Goal: Transaction & Acquisition: Book appointment/travel/reservation

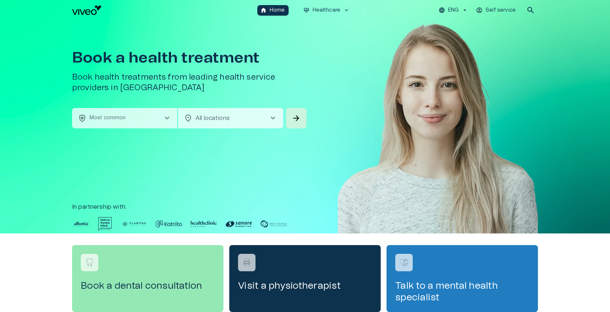
click at [142, 115] on button "health_and_safety Most common chevron_right" at bounding box center [124, 118] width 105 height 20
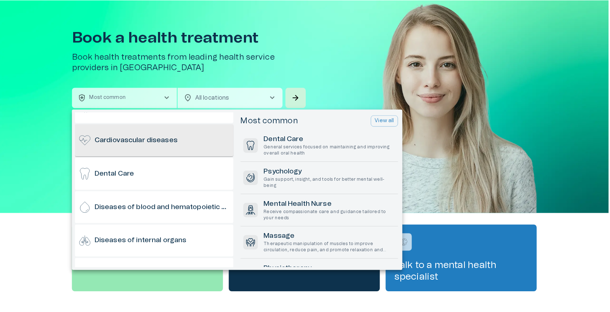
scroll to position [138, 0]
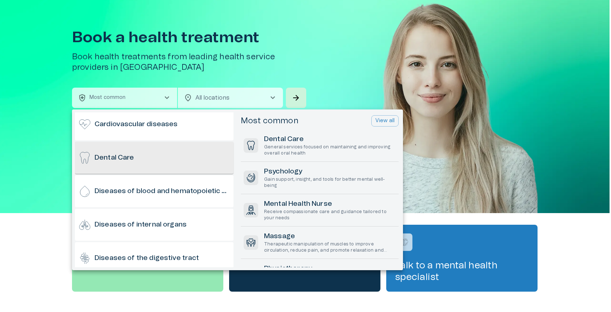
click at [154, 161] on div "Dental Care" at bounding box center [154, 158] width 159 height 32
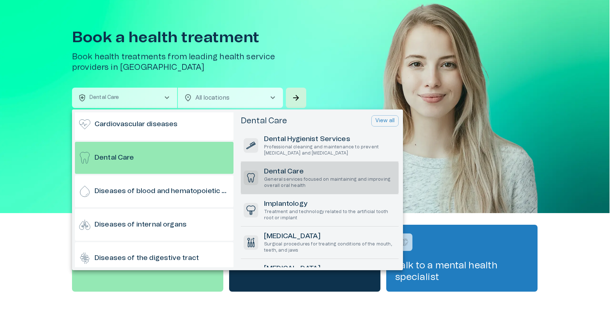
click at [320, 177] on p "General services focused on maintaining and improving overall oral health" at bounding box center [330, 182] width 132 height 12
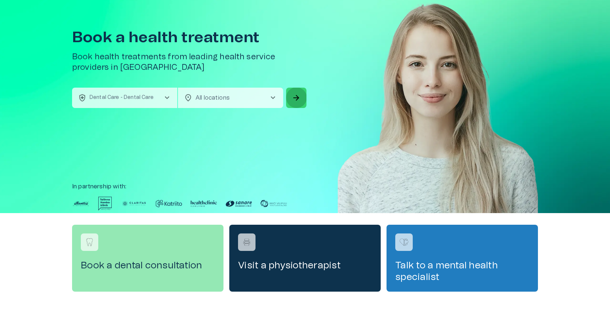
click at [297, 95] on span "arrow_forward" at bounding box center [296, 97] width 9 height 9
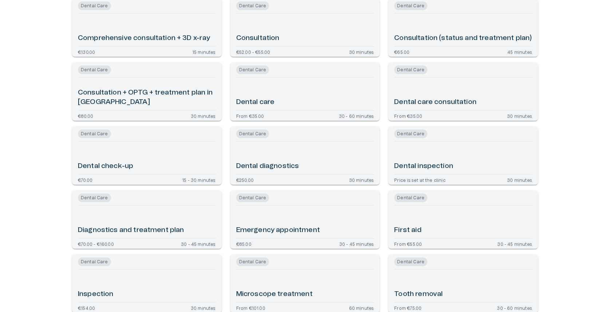
scroll to position [104, 0]
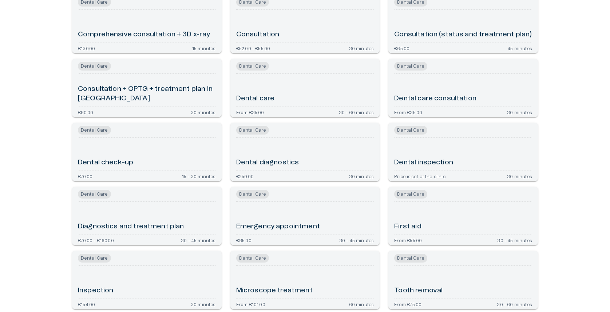
click at [290, 82] on div "Dental care" at bounding box center [305, 90] width 138 height 27
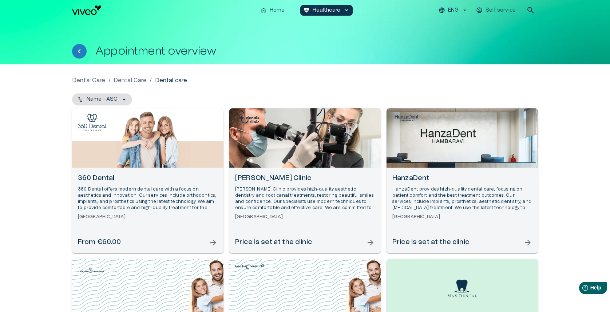
click at [176, 204] on p "360 Dental offers modern dental care with a focus on aesthetics and innovation.…" at bounding box center [148, 198] width 140 height 25
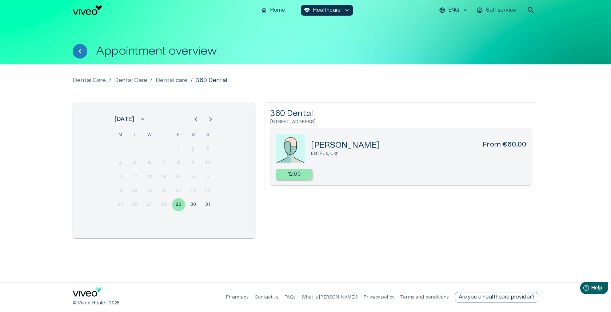
click at [290, 172] on p "12:00" at bounding box center [294, 175] width 13 height 8
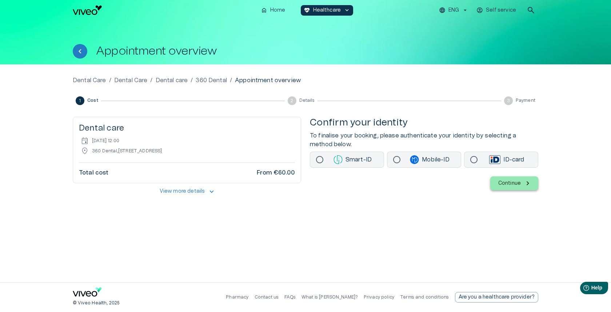
click at [210, 83] on p "360 Dental" at bounding box center [211, 80] width 31 height 9
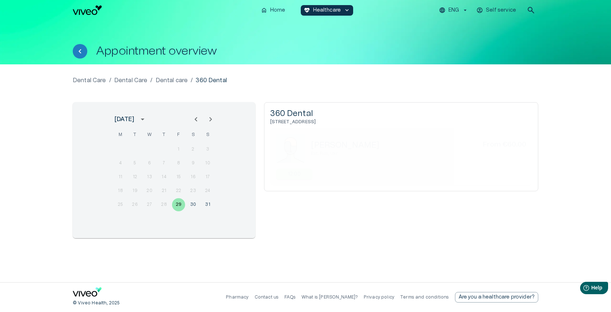
click at [165, 81] on p "Dental care" at bounding box center [172, 80] width 32 height 9
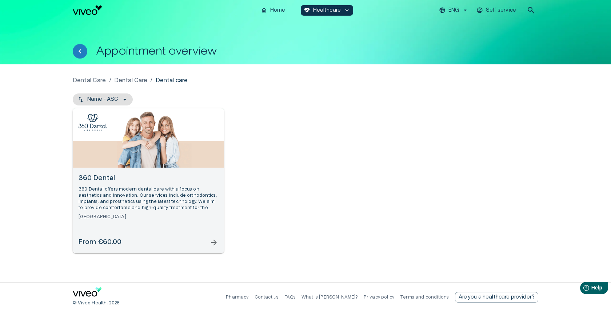
click at [132, 83] on p "Dental Care" at bounding box center [130, 80] width 33 height 9
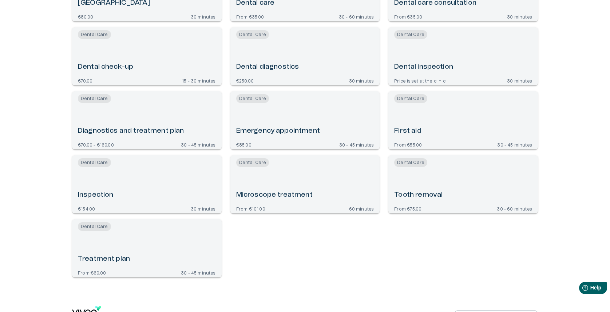
scroll to position [176, 0]
